Goal: Task Accomplishment & Management: Manage account settings

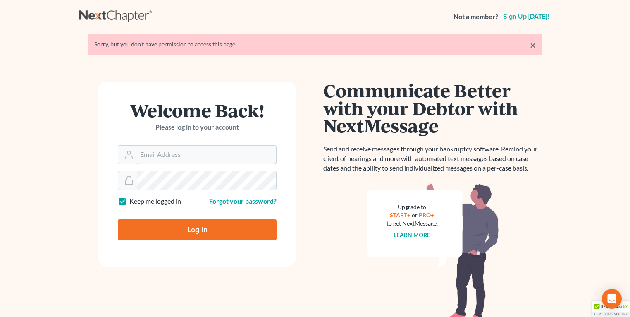
type input "[EMAIL_ADDRESS][DOMAIN_NAME]"
click at [178, 226] on input "Log In" at bounding box center [197, 229] width 159 height 21
type input "Thinking..."
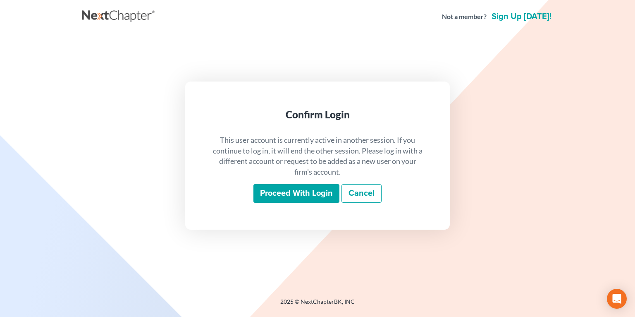
click at [298, 190] on input "Proceed with login" at bounding box center [296, 193] width 86 height 19
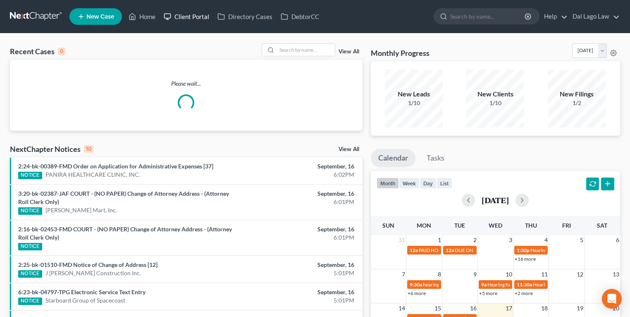
click at [197, 15] on link "Client Portal" at bounding box center [187, 16] width 54 height 15
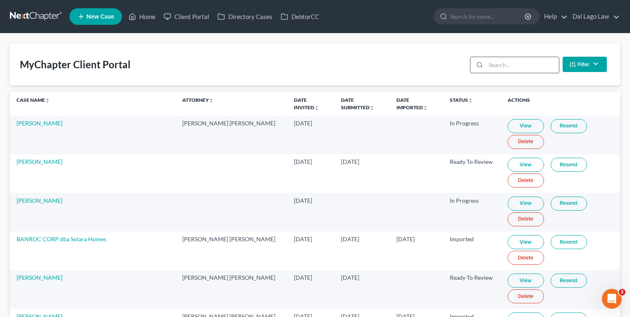
click at [512, 68] on input "search" at bounding box center [522, 65] width 73 height 16
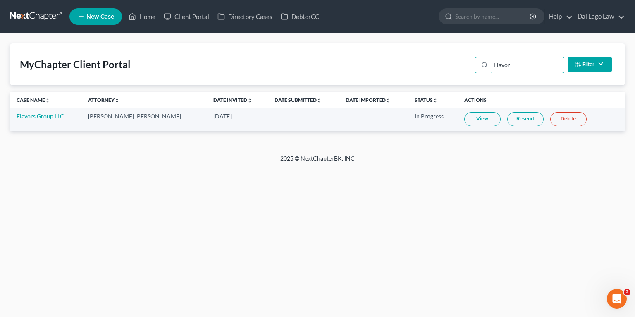
type input "Flavor"
click at [466, 116] on link "View" at bounding box center [482, 119] width 36 height 14
click at [48, 116] on link "Flavors Group LLC" at bounding box center [41, 115] width 48 height 7
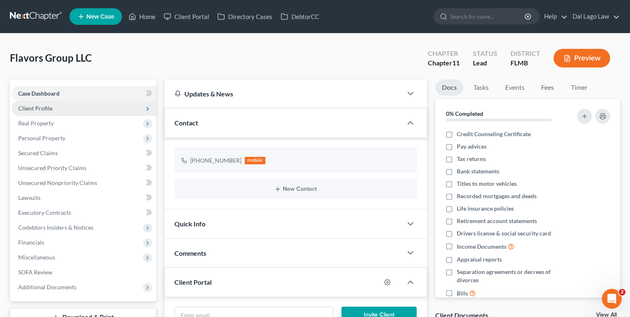
click at [62, 102] on span "Client Profile" at bounding box center [84, 108] width 145 height 15
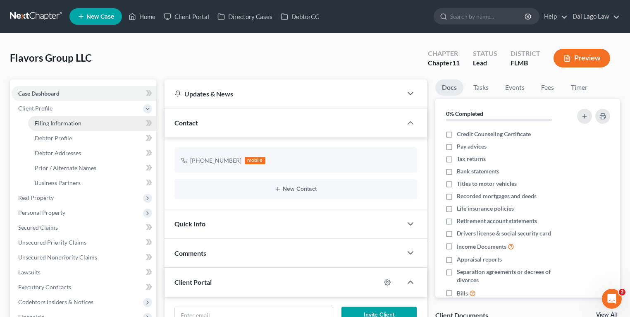
click at [96, 124] on link "Filing Information" at bounding box center [92, 123] width 128 height 15
select select "3"
select select "1"
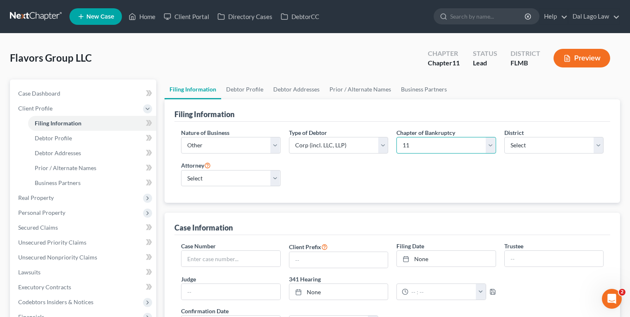
click at [436, 146] on select "Select 7 11 12" at bounding box center [446, 145] width 100 height 17
select select "0"
click at [396, 137] on select "Select 7 11 12" at bounding box center [446, 145] width 100 height 17
click at [467, 110] on div "Filing Information" at bounding box center [392, 110] width 436 height 22
click at [194, 14] on link "Client Portal" at bounding box center [187, 16] width 54 height 15
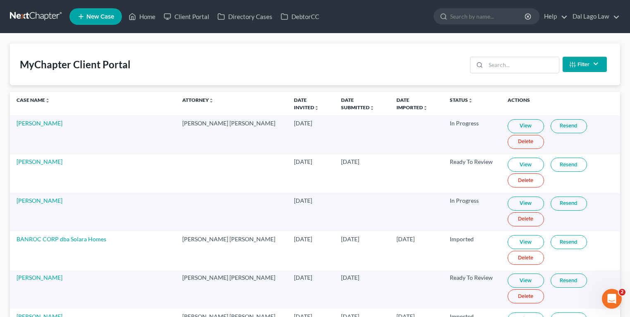
click at [493, 73] on div "Filter Status Filter... Invited In Progress Ready To Review Reviewed Imported S…" at bounding box center [538, 64] width 143 height 22
click at [502, 66] on input "search" at bounding box center [522, 65] width 73 height 16
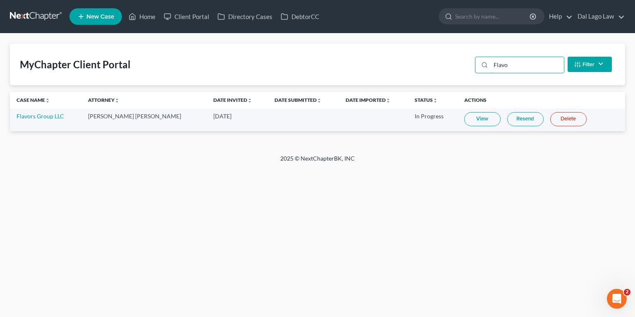
type input "Flavo"
click at [555, 111] on td "View Resend Delete" at bounding box center [540, 119] width 167 height 23
click at [554, 118] on link "Delete" at bounding box center [568, 119] width 36 height 14
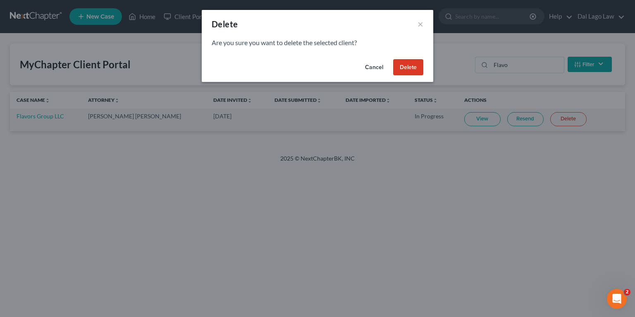
click at [411, 61] on button "Delete" at bounding box center [408, 67] width 30 height 17
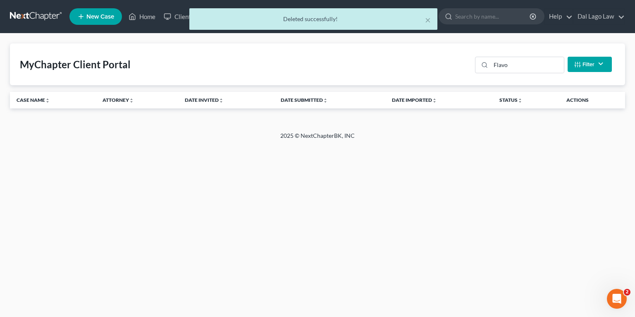
click at [188, 159] on div "Home New Case Client Portal Directory Cases DebtorCC Dal Lago Law [EMAIL_ADDRES…" at bounding box center [317, 158] width 635 height 317
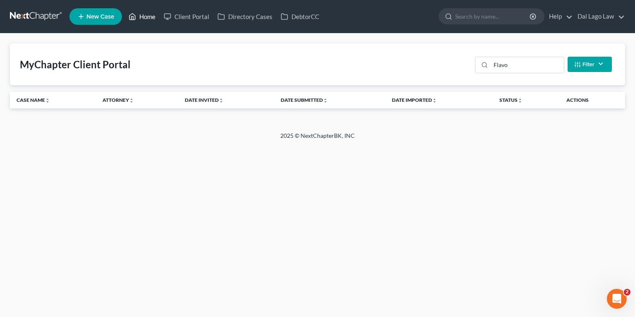
click at [142, 21] on link "Home" at bounding box center [141, 16] width 35 height 15
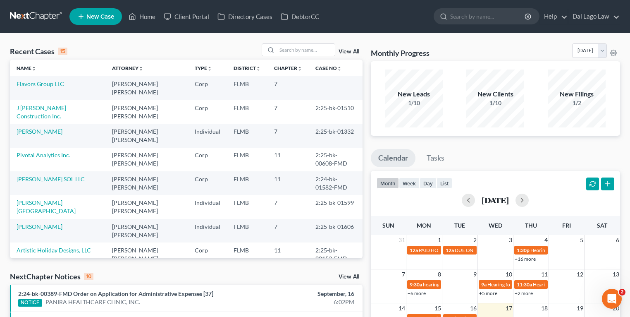
click at [203, 55] on div "Recent Cases 15 View All" at bounding box center [186, 51] width 352 height 16
click at [42, 84] on link "Flavors Group LLC" at bounding box center [41, 83] width 48 height 7
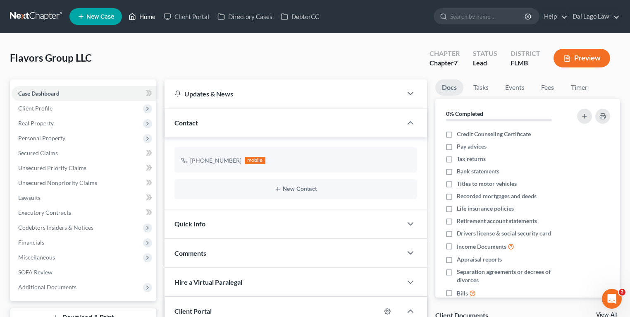
click at [137, 18] on link "Home" at bounding box center [141, 16] width 35 height 15
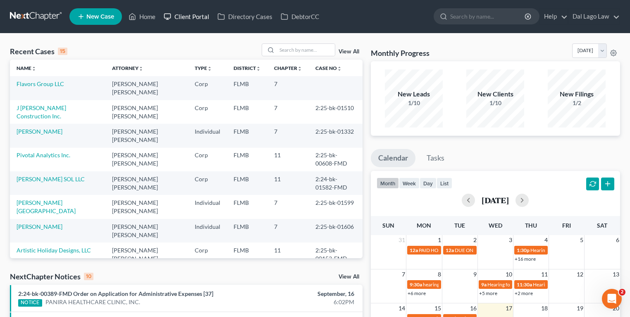
click at [196, 18] on link "Client Portal" at bounding box center [187, 16] width 54 height 15
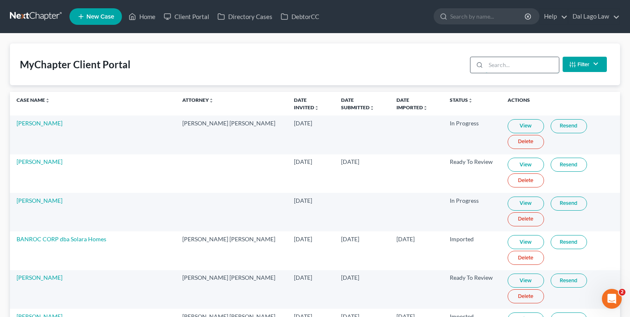
click at [505, 63] on input "search" at bounding box center [522, 65] width 73 height 16
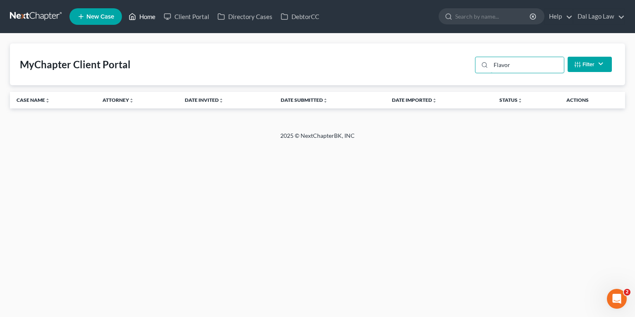
type input "Flavor"
click at [150, 15] on link "Home" at bounding box center [141, 16] width 35 height 15
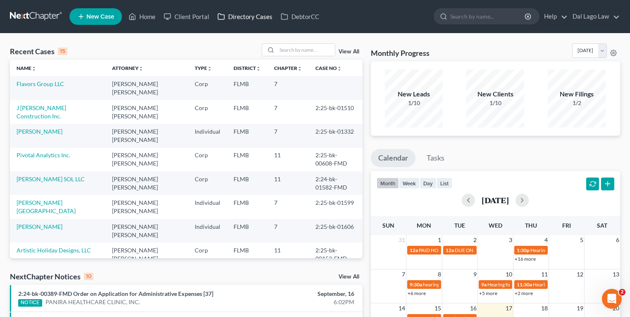
click at [251, 15] on link "Directory Cases" at bounding box center [244, 16] width 63 height 15
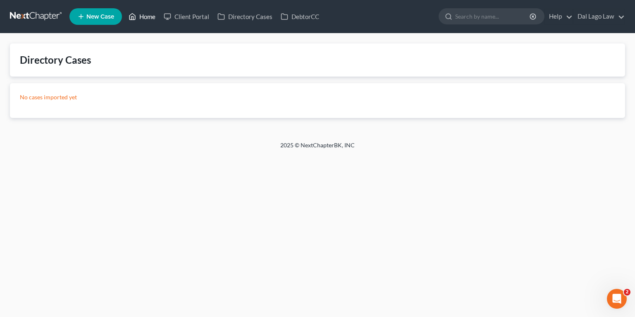
click at [147, 17] on link "Home" at bounding box center [141, 16] width 35 height 15
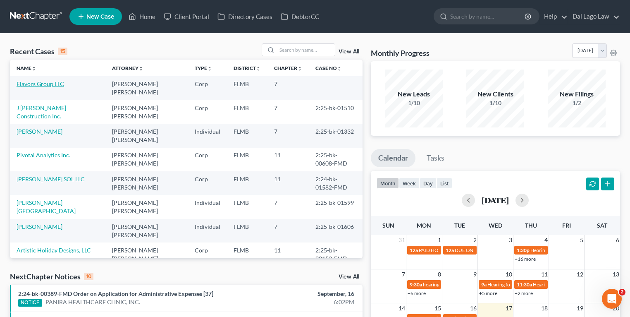
click at [51, 86] on link "Flavors Group LLC" at bounding box center [41, 83] width 48 height 7
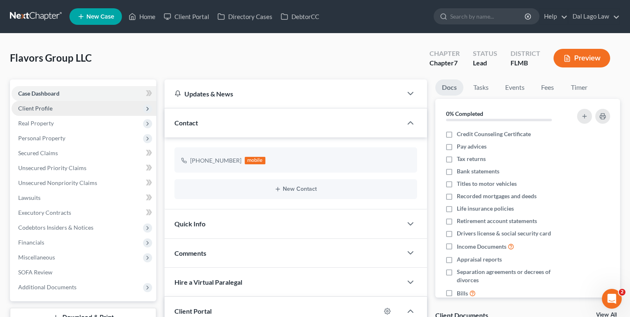
click at [45, 109] on span "Client Profile" at bounding box center [35, 108] width 34 height 7
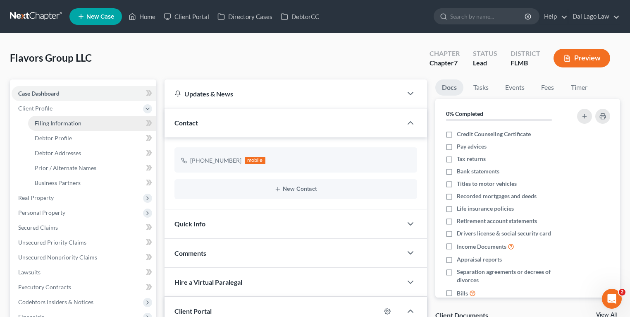
click at [85, 126] on link "Filing Information" at bounding box center [92, 123] width 128 height 15
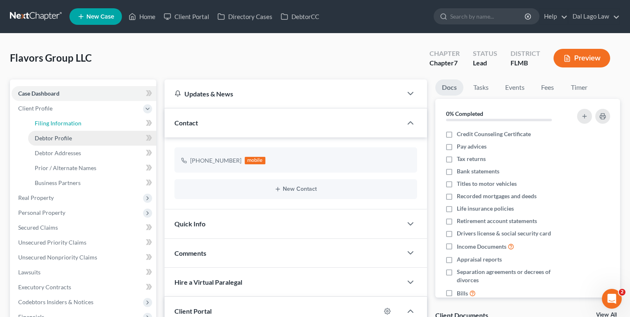
select select "3"
select select "1"
select select "0"
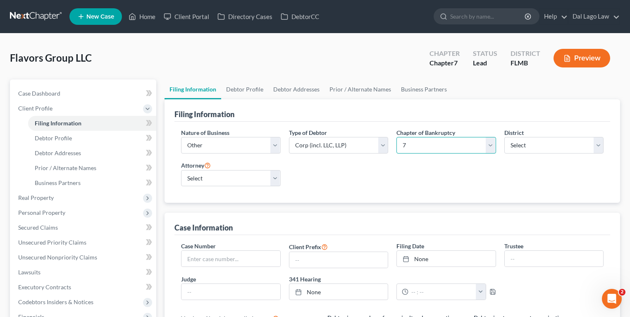
click at [427, 140] on select "Select 7 11 12" at bounding box center [446, 145] width 100 height 17
click at [426, 121] on div "Nature of Business Select Clearing Bank Commodity Broker Health Care Business O…" at bounding box center [392, 161] width 436 height 81
click at [63, 137] on span "Debtor Profile" at bounding box center [53, 137] width 37 height 7
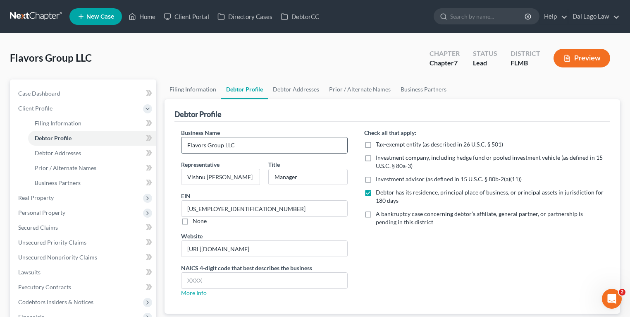
click at [258, 143] on input "Flavors Group LLC" at bounding box center [264, 145] width 166 height 16
type input "DO NOT USE Flavors Group LLC"
click at [403, 94] on link "Business Partners" at bounding box center [423, 89] width 56 height 20
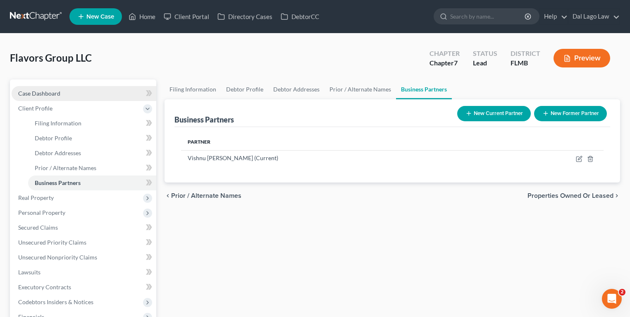
click at [45, 89] on link "Case Dashboard" at bounding box center [84, 93] width 145 height 15
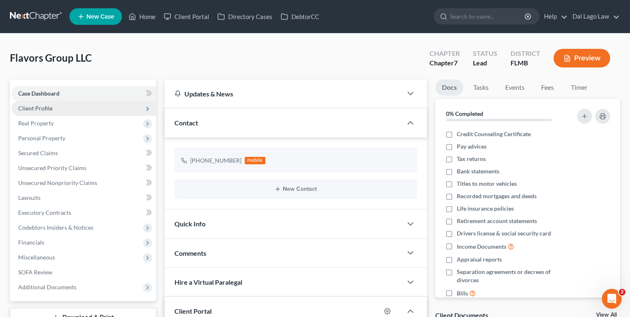
click at [53, 104] on span "Client Profile" at bounding box center [84, 108] width 145 height 15
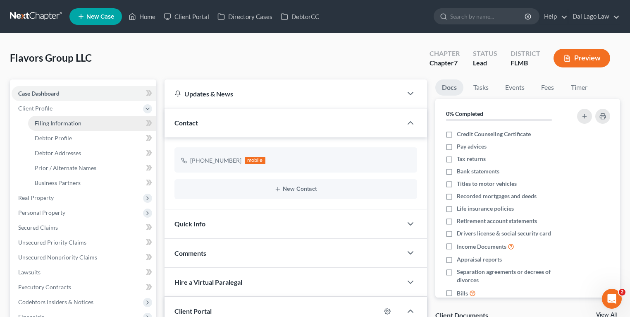
click at [60, 123] on span "Filing Information" at bounding box center [58, 122] width 47 height 7
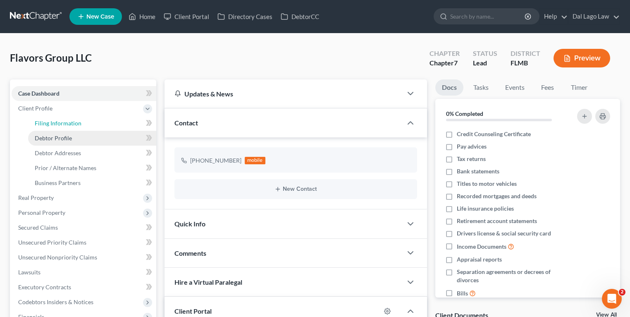
select select "3"
select select "1"
select select "0"
select select "15"
select select "0"
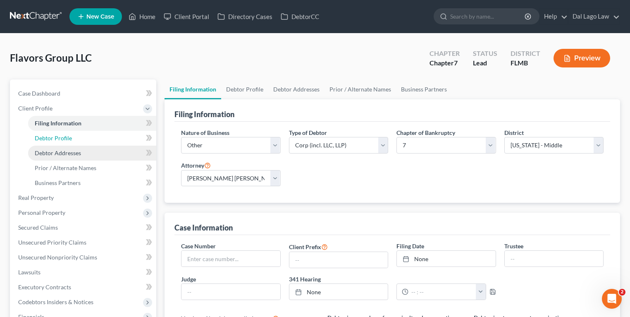
click at [63, 136] on span "Debtor Profile" at bounding box center [53, 137] width 37 height 7
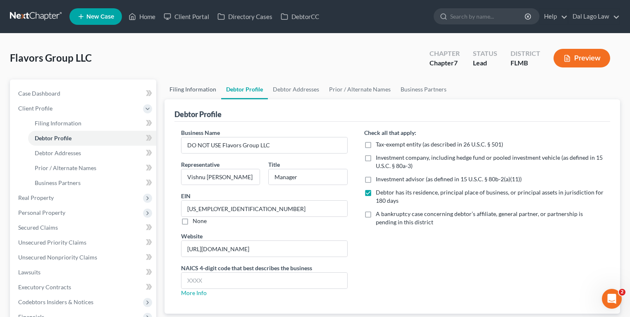
click at [186, 90] on link "Filing Information" at bounding box center [192, 89] width 57 height 20
select select "3"
select select "1"
select select "0"
select select "15"
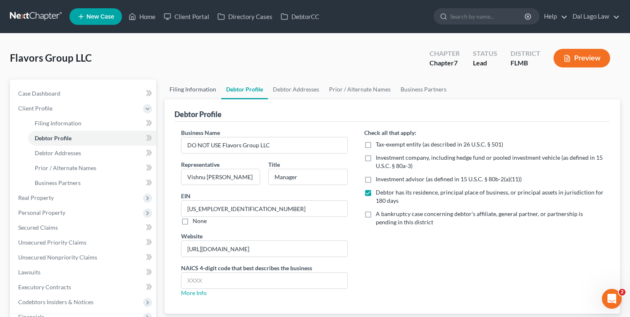
select select "0"
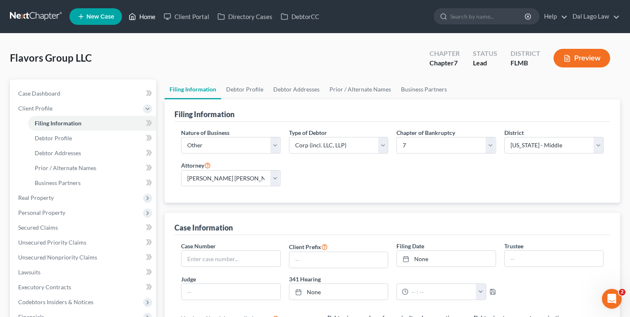
click at [149, 15] on link "Home" at bounding box center [141, 16] width 35 height 15
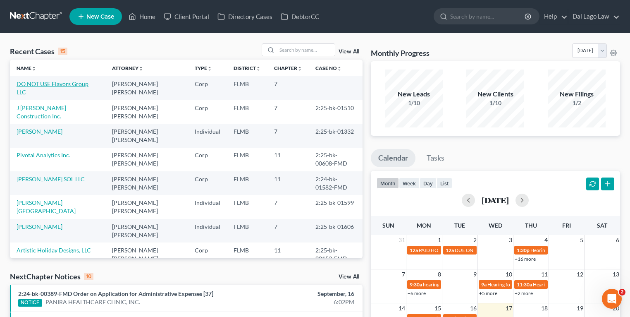
click at [55, 86] on link "DO NOT USE Flavors Group LLC" at bounding box center [53, 87] width 72 height 15
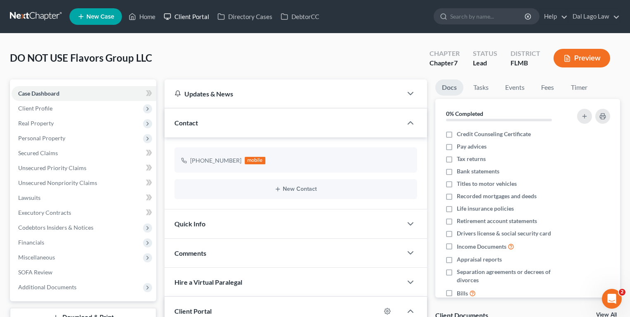
click at [183, 14] on link "Client Portal" at bounding box center [187, 16] width 54 height 15
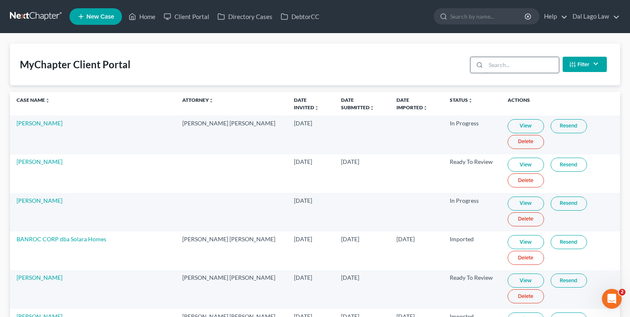
click at [529, 66] on input "search" at bounding box center [522, 65] width 73 height 16
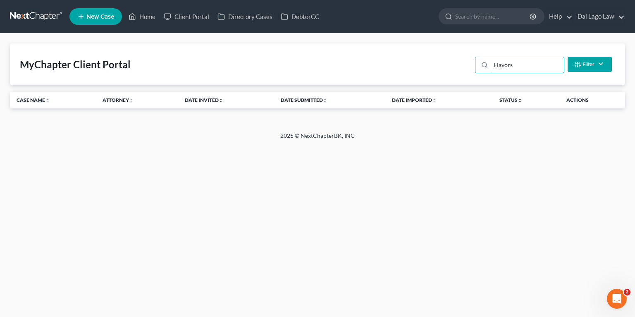
type input "Flavors"
click at [581, 65] on button "Filter" at bounding box center [589, 64] width 44 height 15
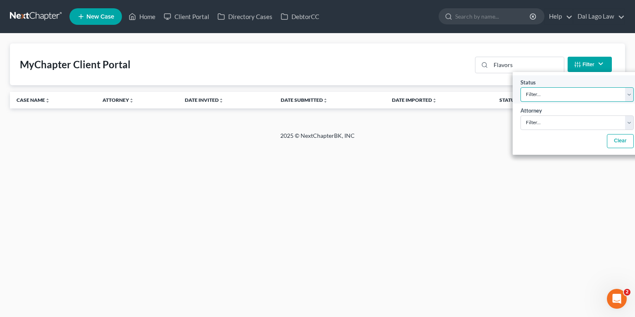
click at [542, 92] on select "Filter... Invited In Progress Ready To Review Reviewed Imported Sent Back To De…" at bounding box center [576, 94] width 113 height 14
click at [548, 91] on select "Filter... Invited In Progress Ready To Review Reviewed Imported Sent Back To De…" at bounding box center [576, 94] width 113 height 14
drag, startPoint x: 473, startPoint y: 155, endPoint x: 527, endPoint y: 139, distance: 56.8
click at [473, 155] on div "Home New Case Client Portal Directory Cases DebtorCC Dal Lago Law fbravo@dallag…" at bounding box center [317, 158] width 635 height 317
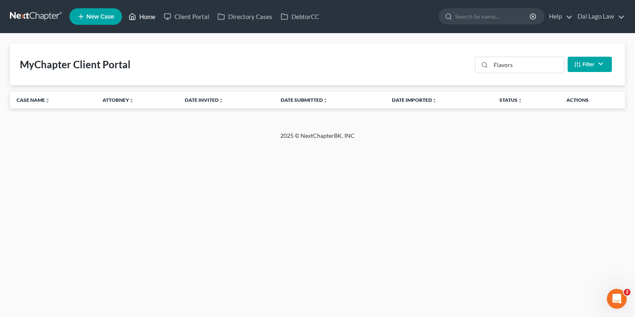
click at [142, 15] on link "Home" at bounding box center [141, 16] width 35 height 15
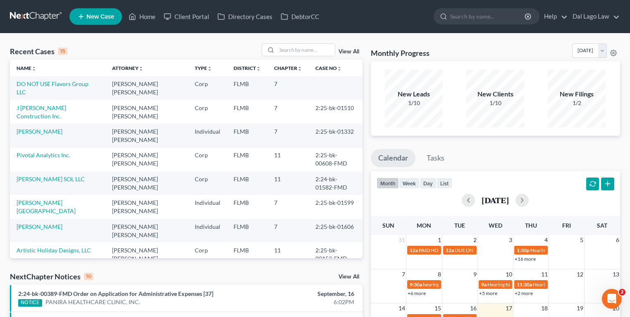
click at [351, 51] on link "View All" at bounding box center [348, 52] width 21 height 6
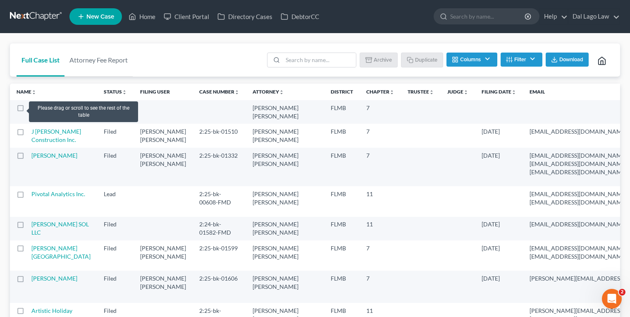
click at [28, 110] on label at bounding box center [28, 110] width 0 height 0
click at [31, 108] on input "checkbox" at bounding box center [33, 106] width 5 height 5
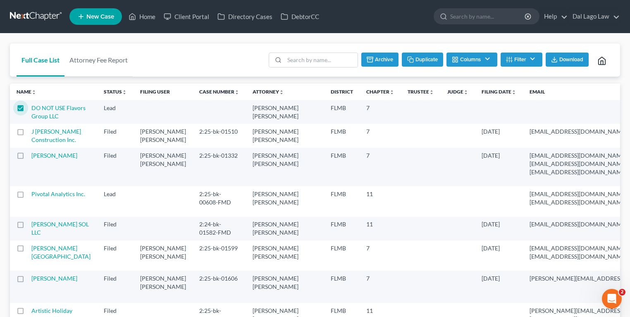
click at [381, 62] on button "Archive" at bounding box center [379, 59] width 37 height 14
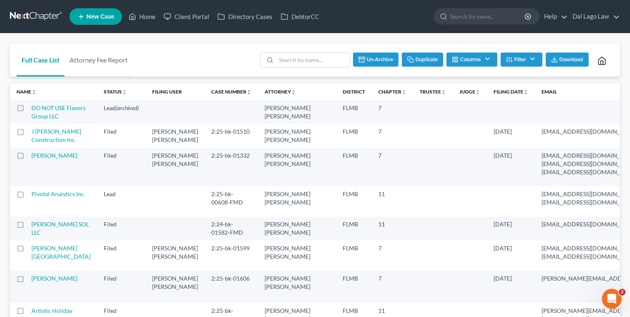
checkbox input "false"
click at [116, 58] on link "Attorney Fee Report" at bounding box center [98, 59] width 68 height 33
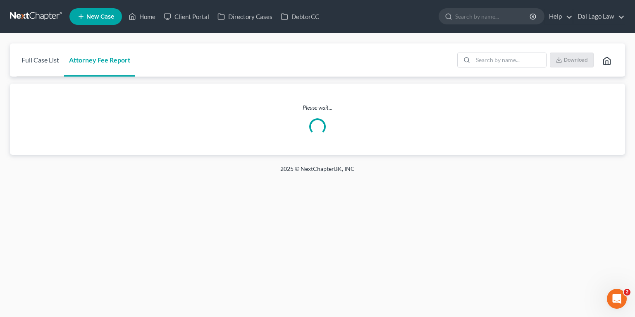
click at [35, 55] on link "Full Case List" at bounding box center [41, 59] width 48 height 33
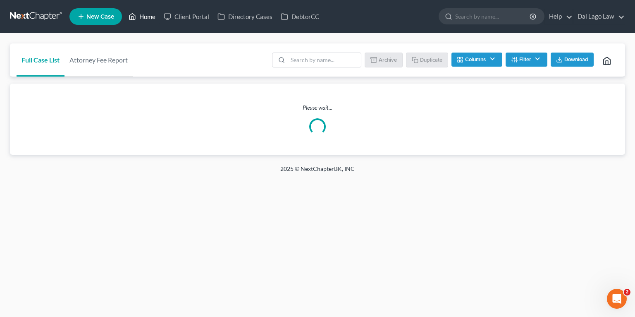
click at [146, 13] on link "Home" at bounding box center [141, 16] width 35 height 15
